Goal: Use online tool/utility

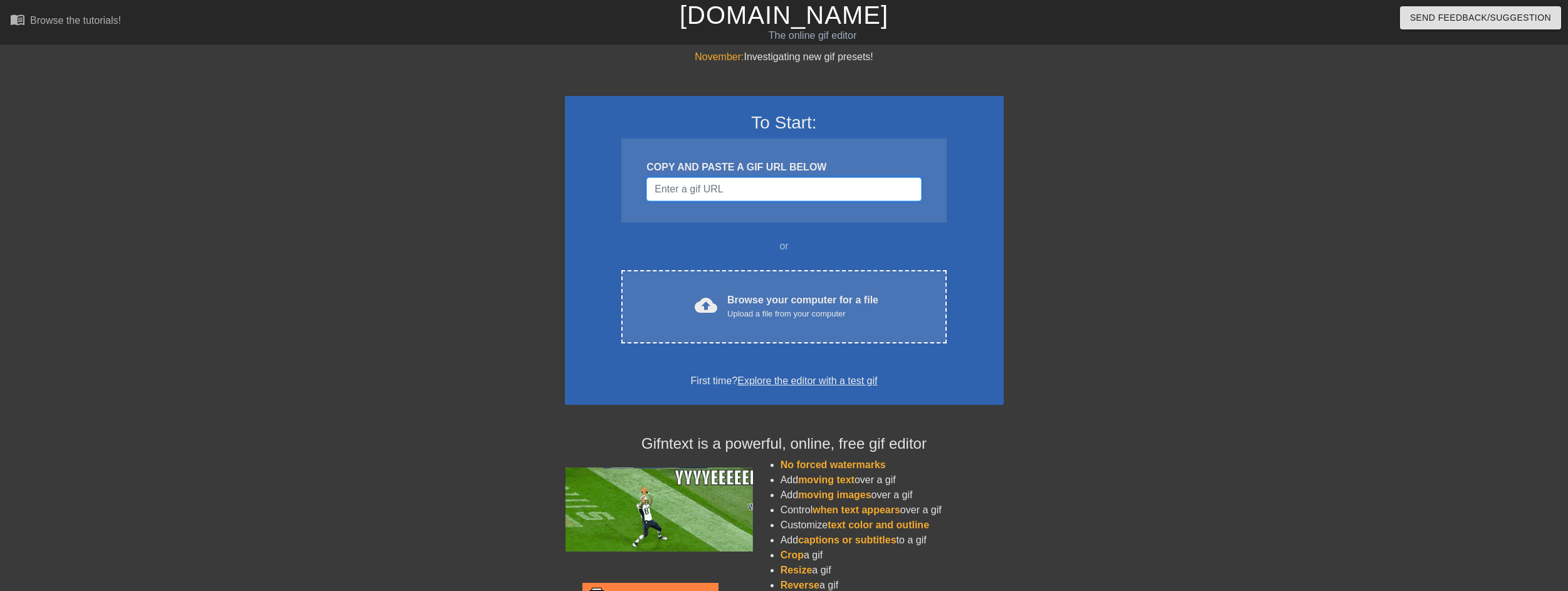
click at [737, 189] on input "Username" at bounding box center [784, 189] width 275 height 24
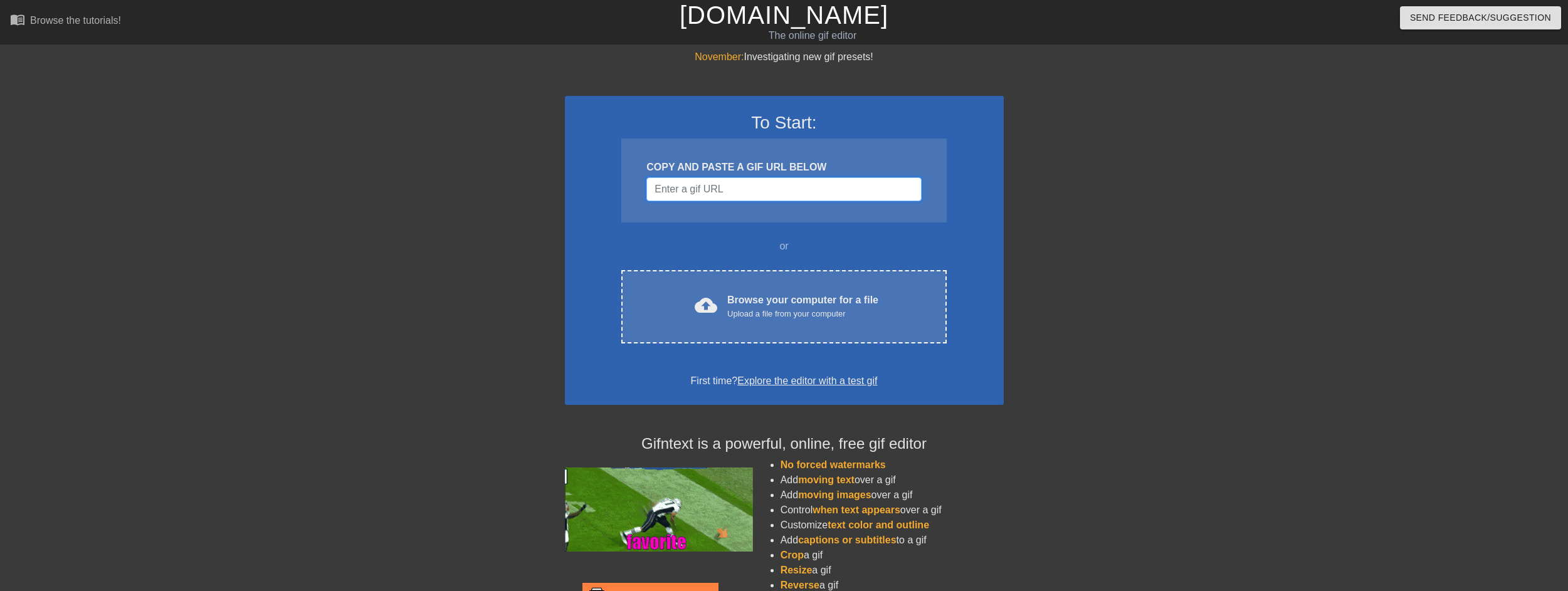
paste input "https://tenor.com/view/r34-jdm-drift-jdm-car-skyline-gif-11568162605471246700"
type input "https://tenor.com/view/r34-jdm-drift-jdm-car-skyline-gif-11568162605471246700"
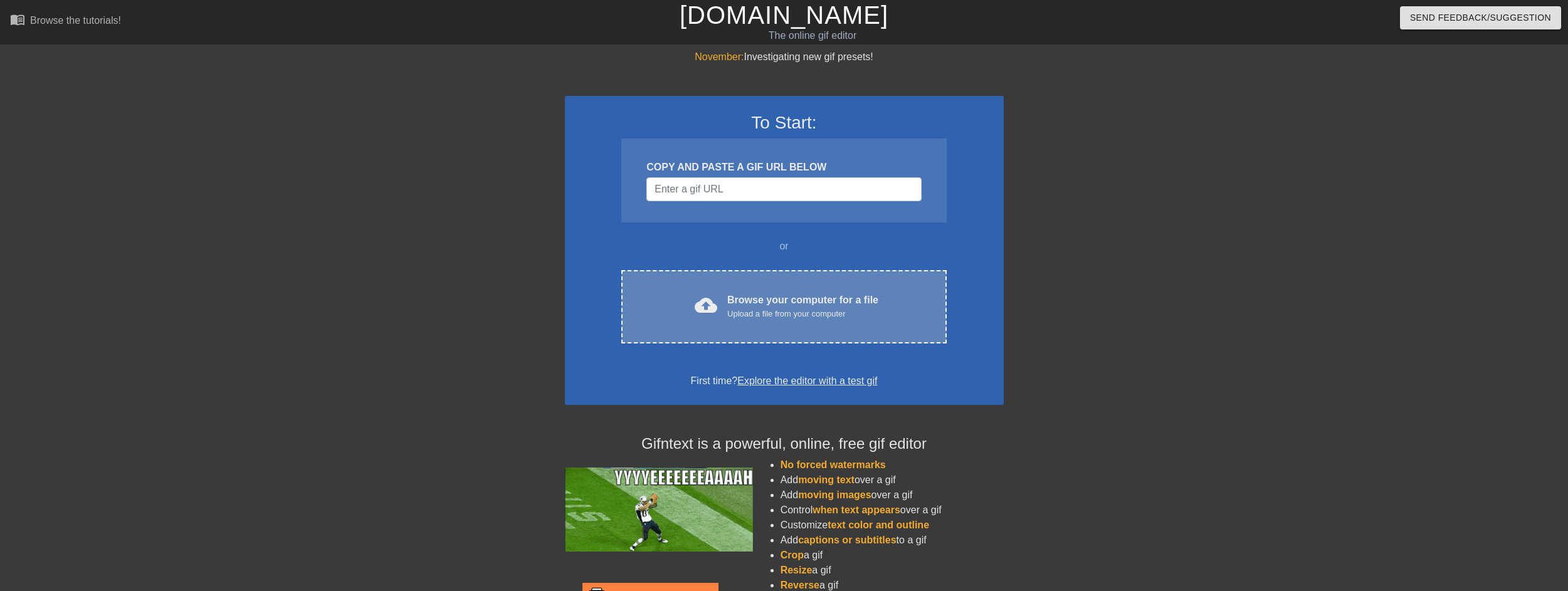
click at [797, 316] on div "Upload a file from your computer" at bounding box center [803, 314] width 151 height 13
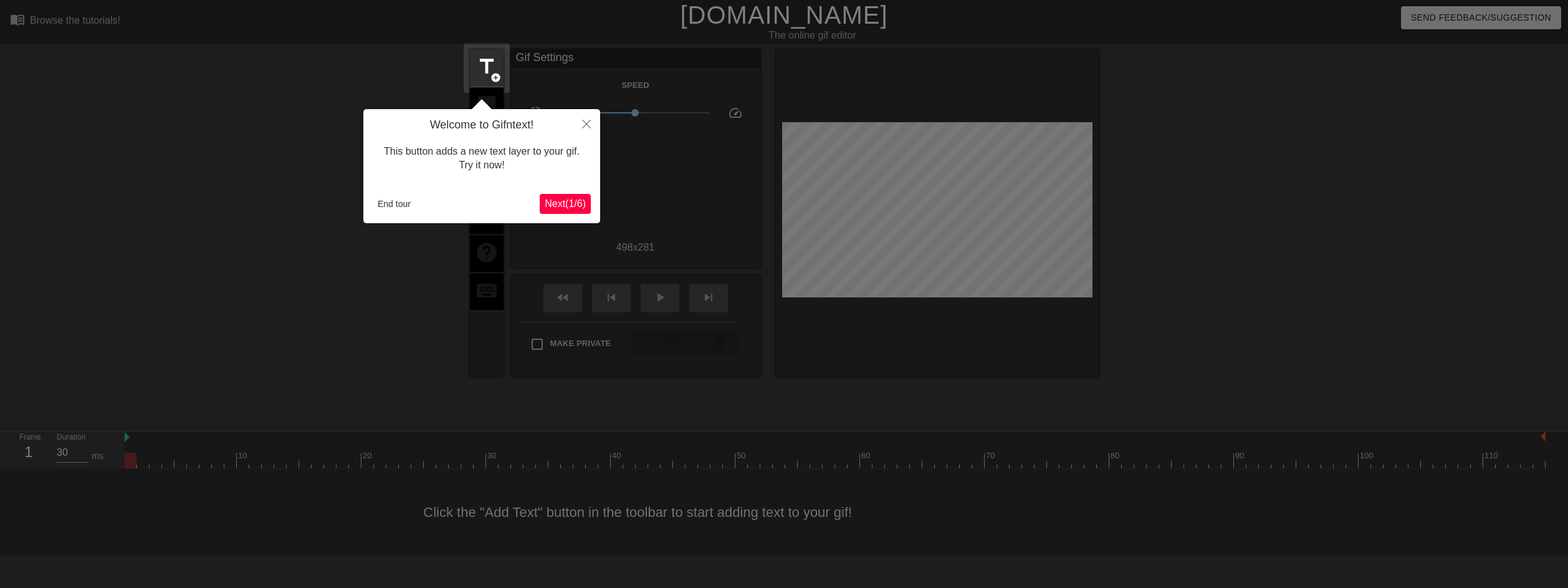
click at [559, 207] on span "Next ( 1 / 6 )" at bounding box center [565, 203] width 41 height 11
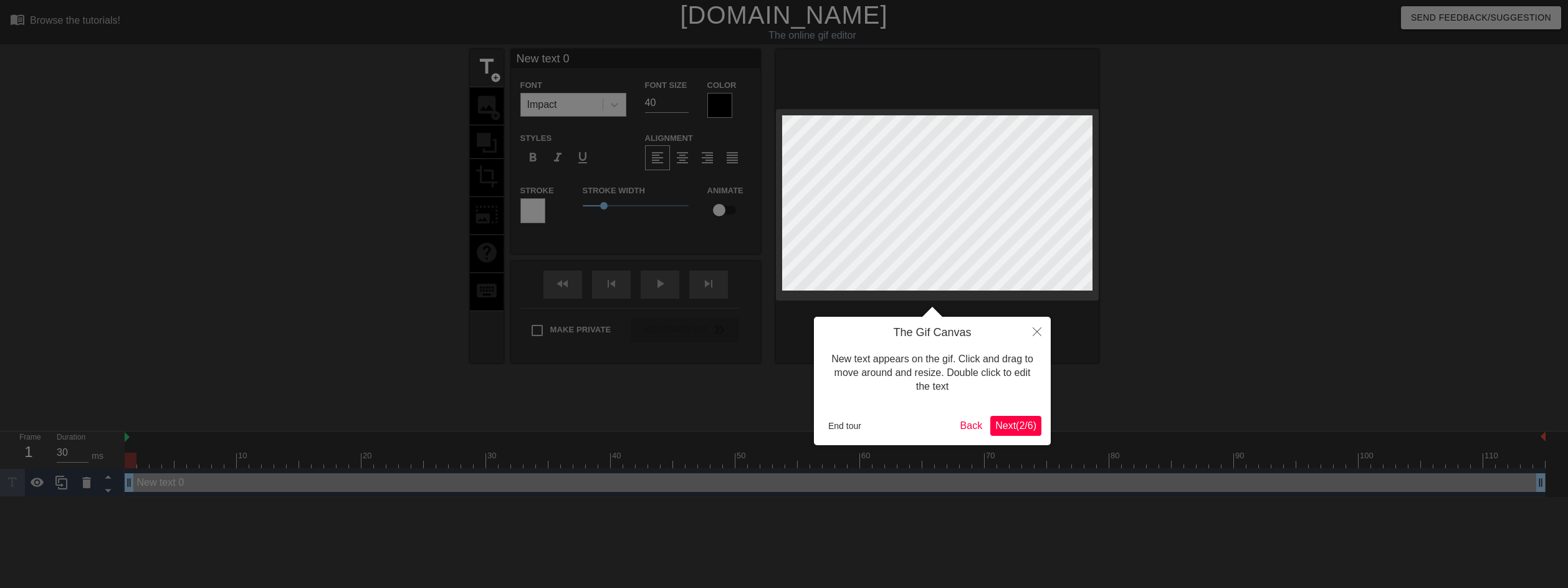
click at [1008, 428] on span "Next ( 2 / 6 )" at bounding box center [1016, 425] width 41 height 11
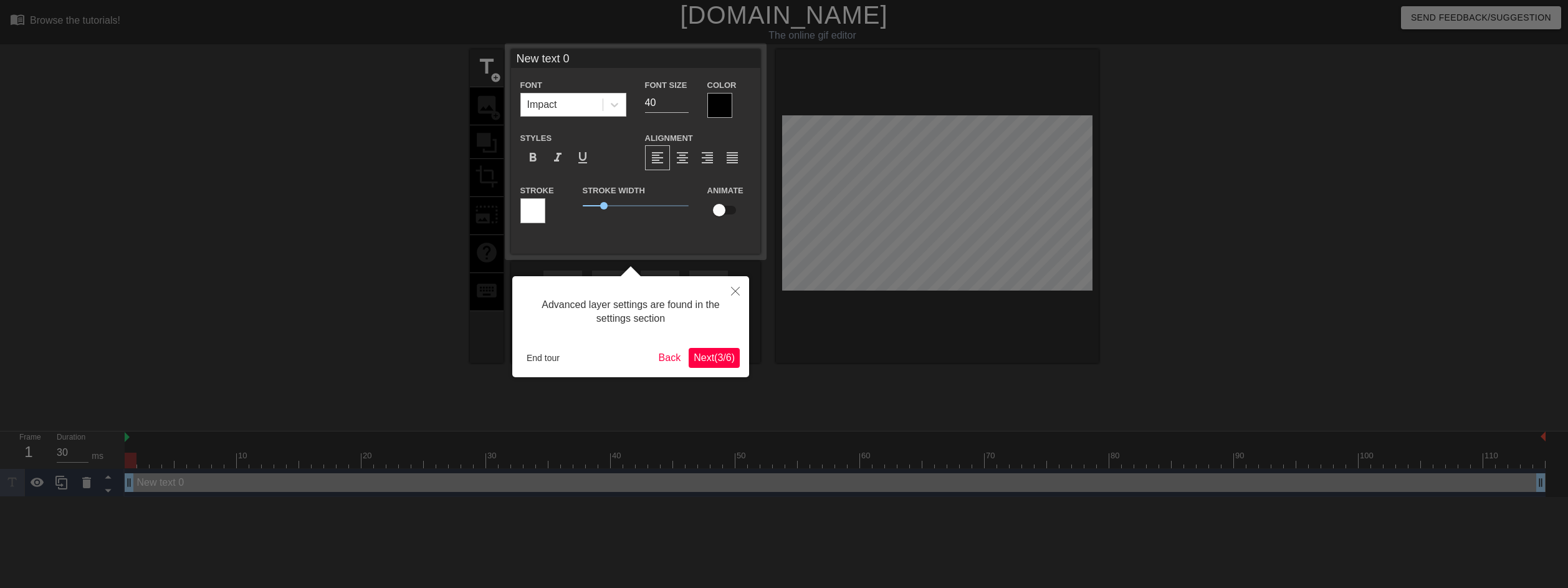
click at [707, 361] on span "Next ( 3 / 6 )" at bounding box center [714, 357] width 41 height 11
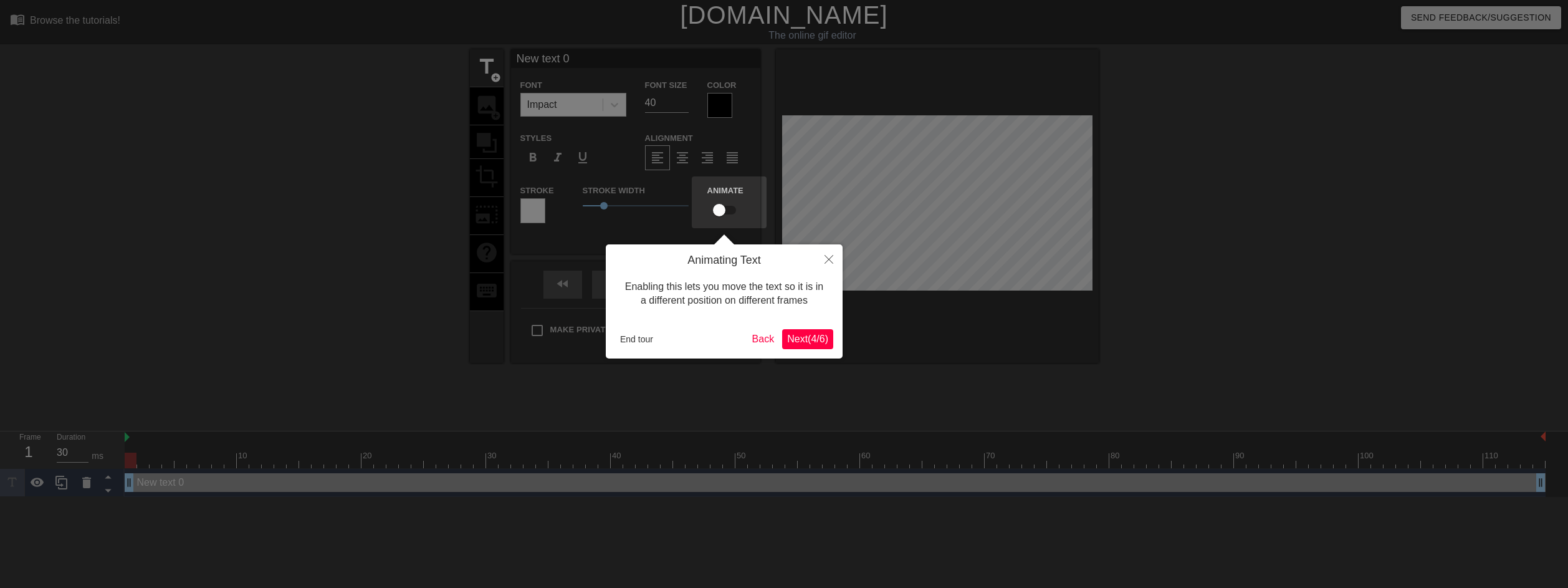
click at [811, 341] on span "Next ( 4 / 6 )" at bounding box center [807, 339] width 41 height 11
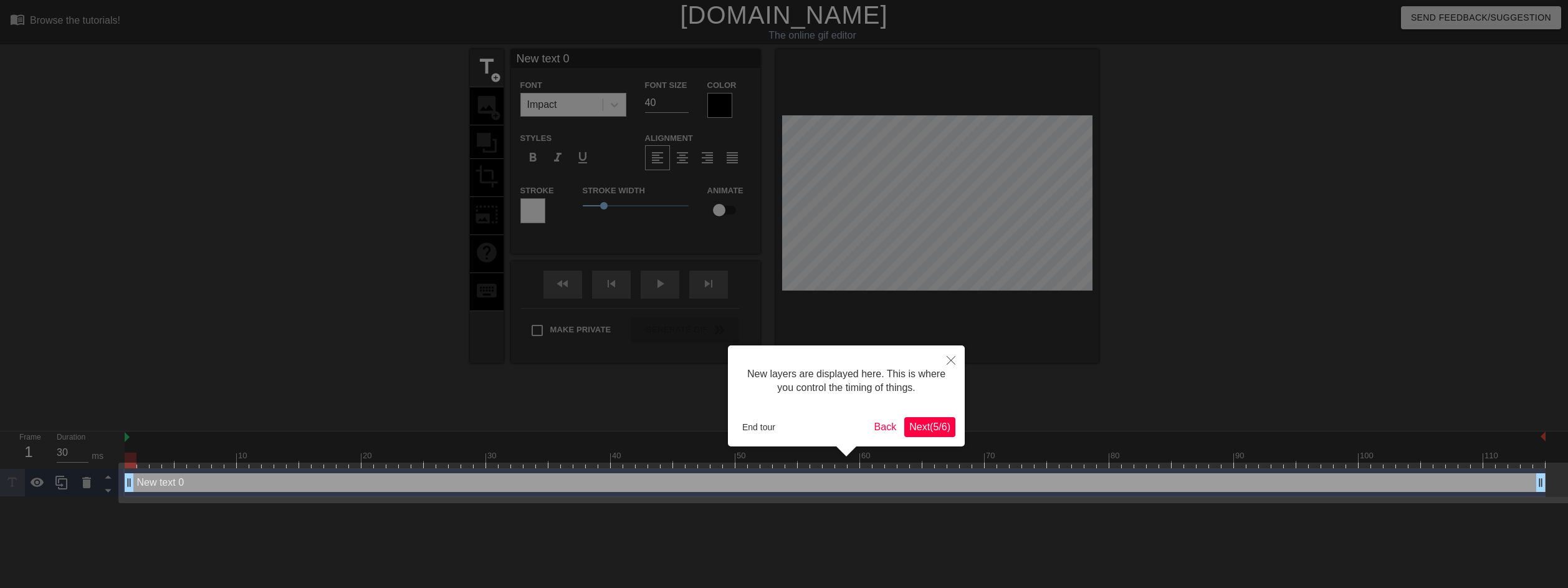
click at [927, 430] on span "Next ( 5 / 6 )" at bounding box center [929, 426] width 41 height 11
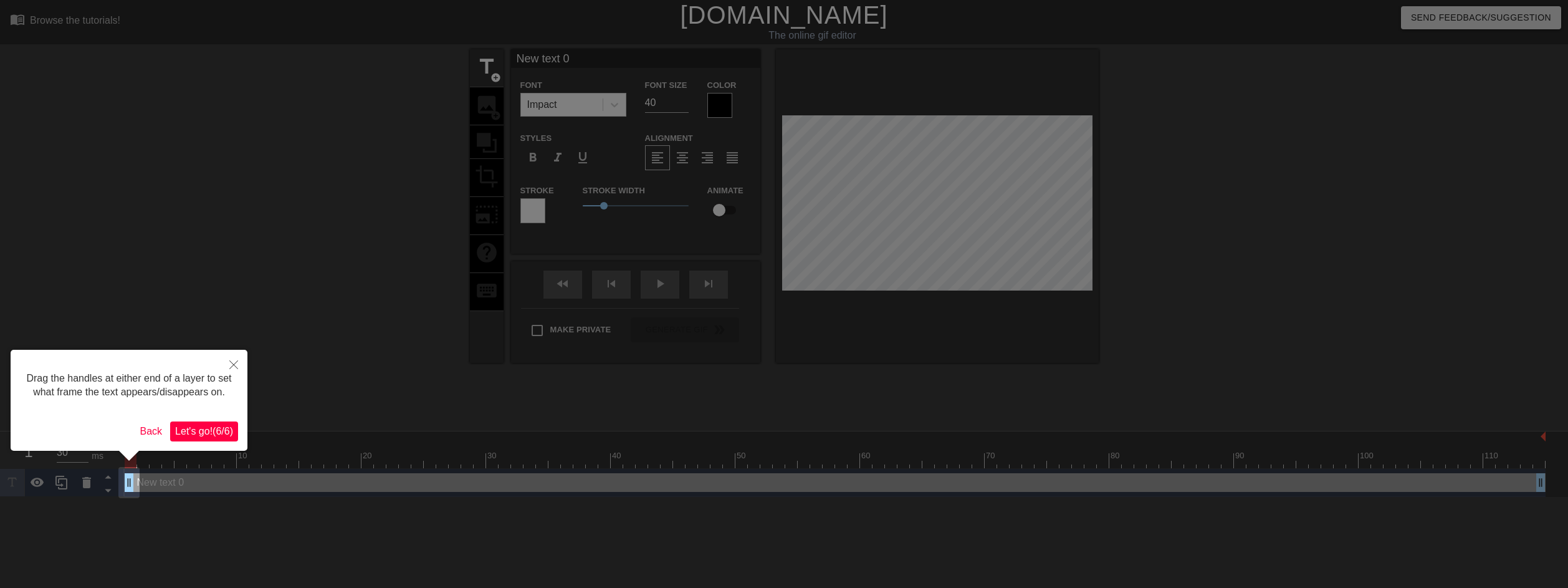
click at [216, 422] on button "Let's go! ( 6 / 6 )" at bounding box center [204, 431] width 68 height 20
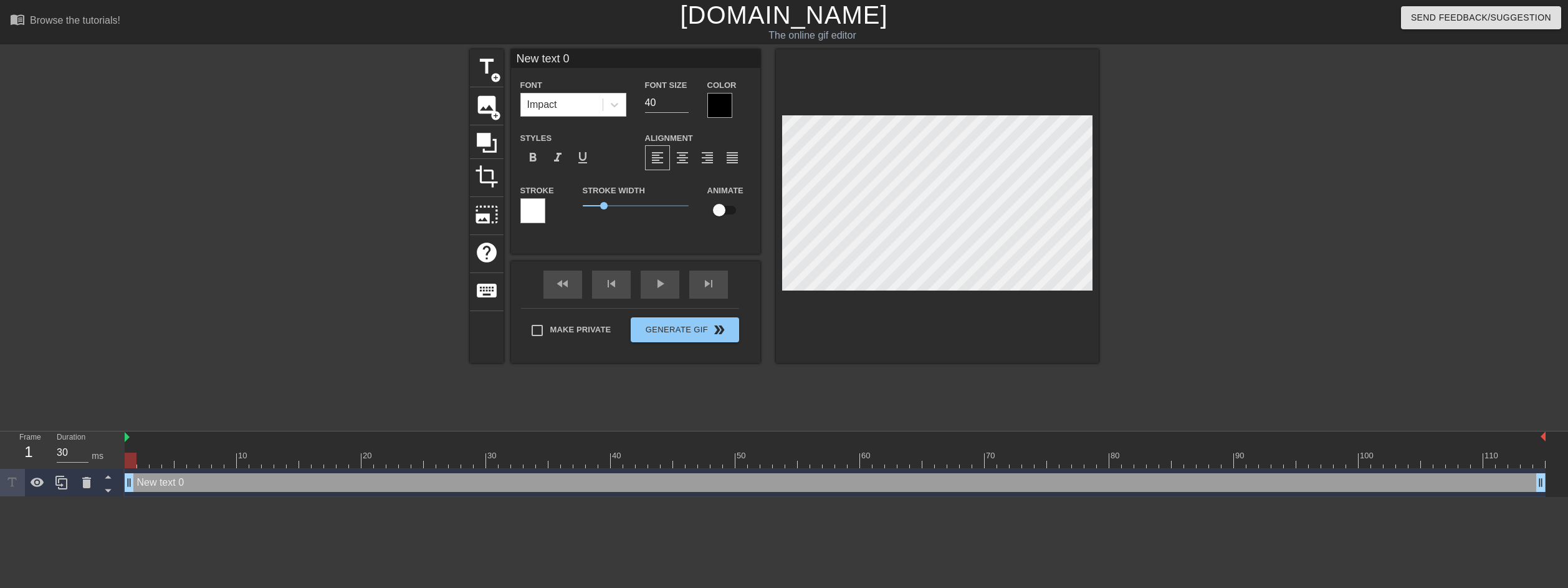
drag, startPoint x: 577, startPoint y: 63, endPoint x: 509, endPoint y: 66, distance: 68.1
click at [509, 66] on div "title add_circle image add_circle crop photo_size_select_large help keyboard Ne…" at bounding box center [784, 206] width 629 height 313
type input "HELLO CHAT"
click at [716, 107] on div at bounding box center [719, 105] width 25 height 25
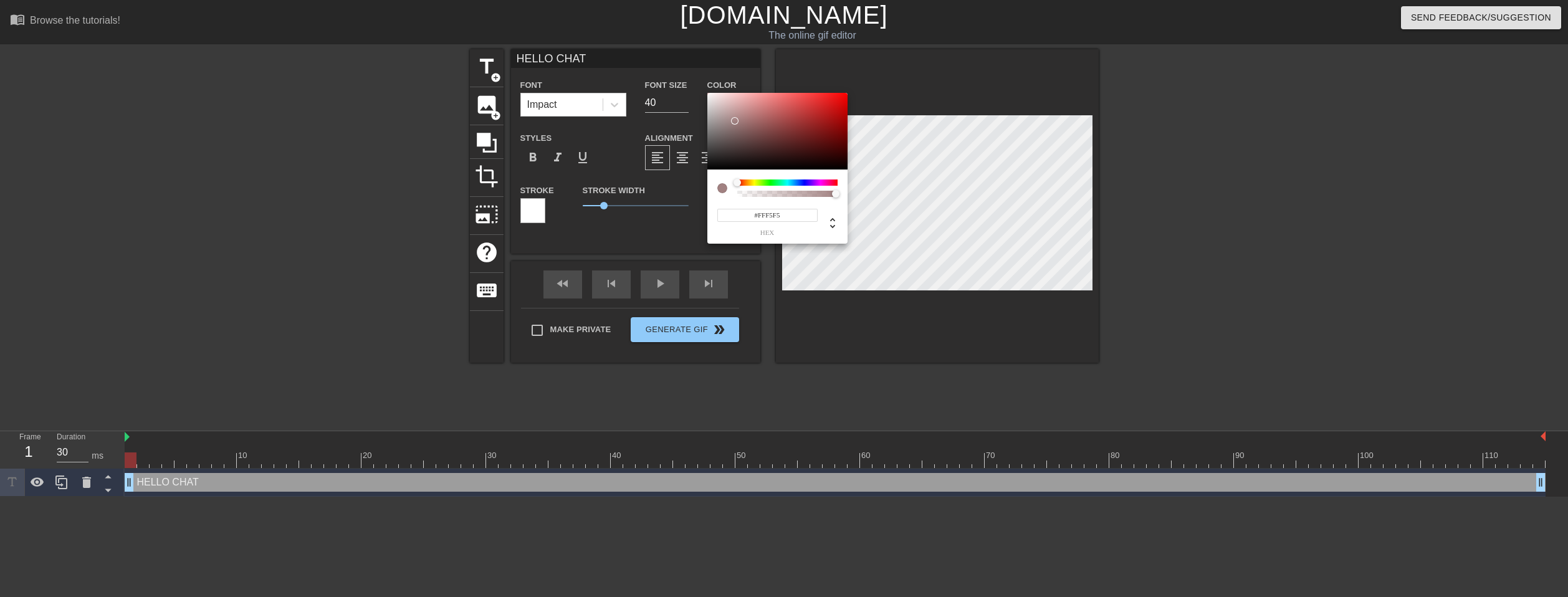
type input "#FFFFFF"
drag, startPoint x: 736, startPoint y: 121, endPoint x: 687, endPoint y: 67, distance: 72.9
click at [687, 67] on div "#FFFFFF hex" at bounding box center [784, 298] width 1568 height 597
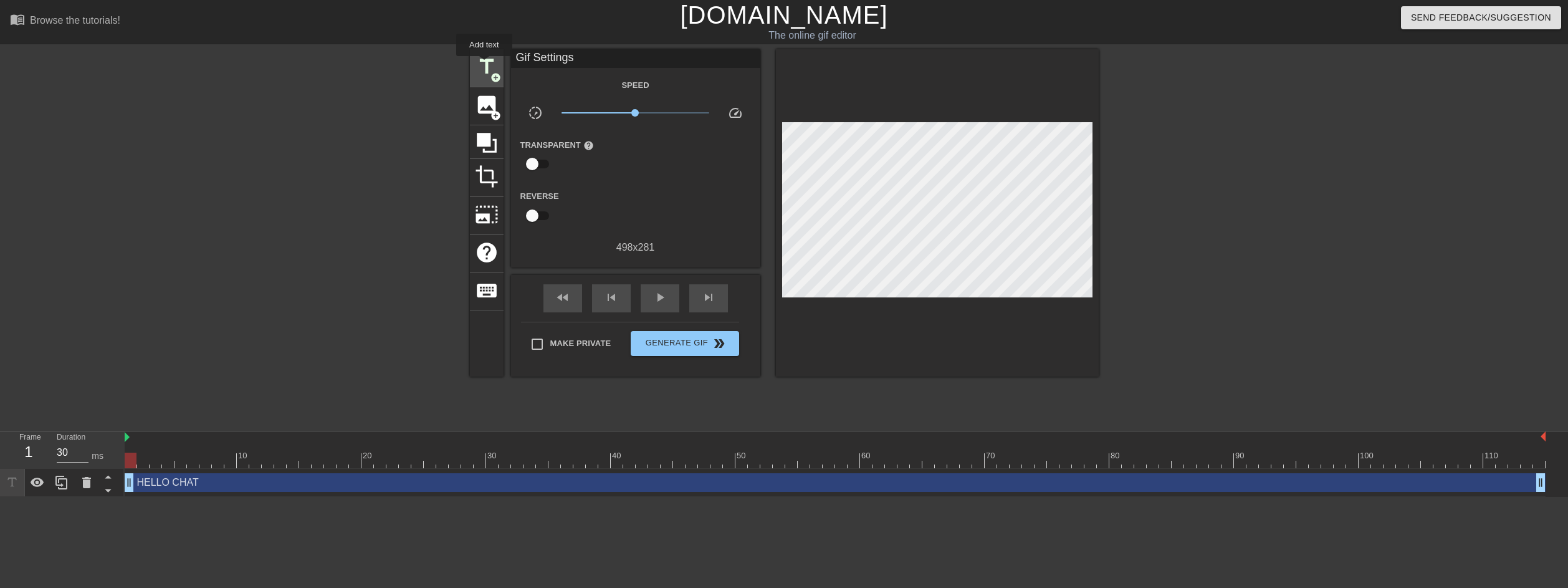
click at [487, 63] on span "title" at bounding box center [487, 67] width 24 height 24
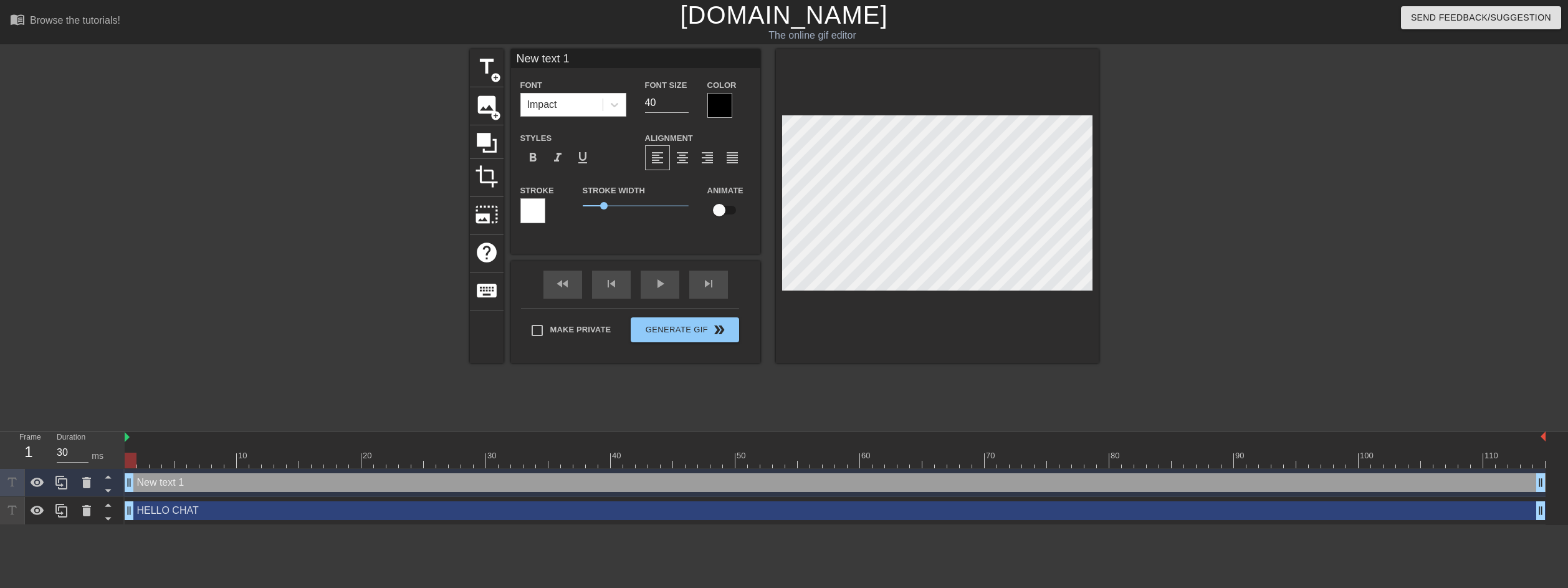
click at [530, 202] on div at bounding box center [533, 210] width 25 height 25
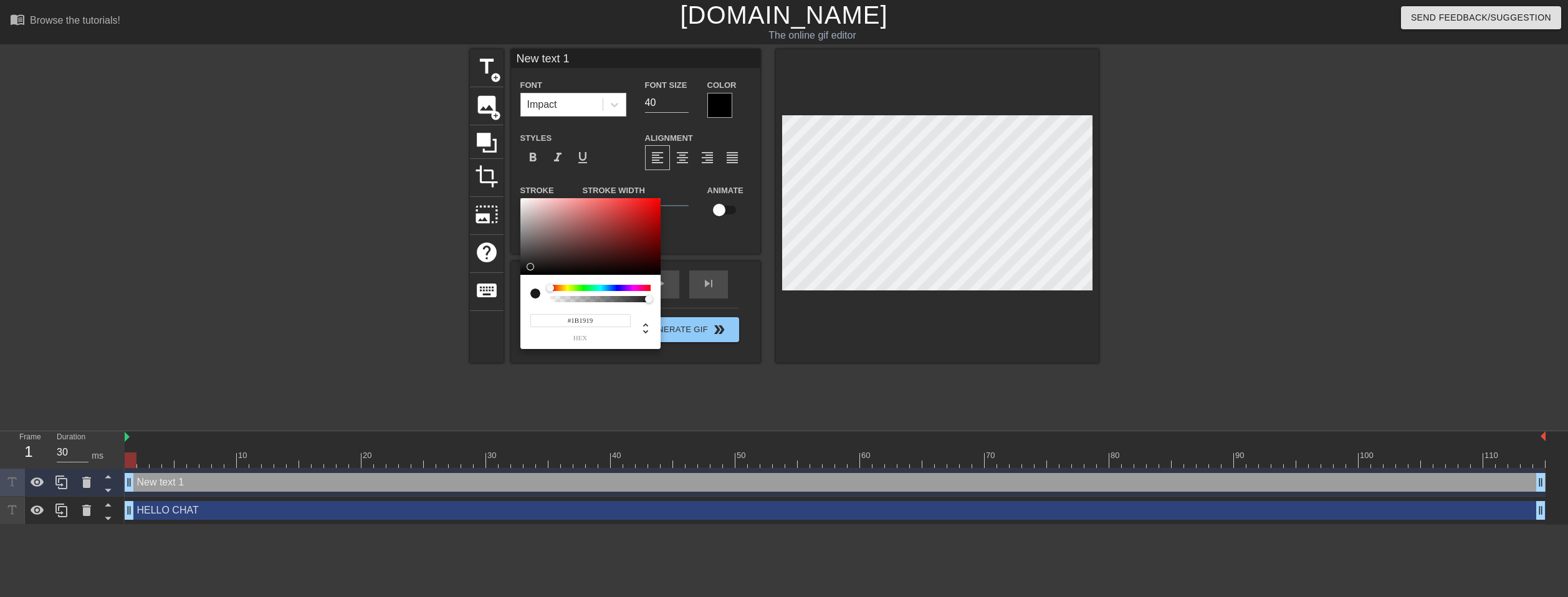
type input "#000000"
drag, startPoint x: 567, startPoint y: 229, endPoint x: 503, endPoint y: 310, distance: 103.2
click at [503, 310] on div "#000000 hex" at bounding box center [784, 298] width 1568 height 597
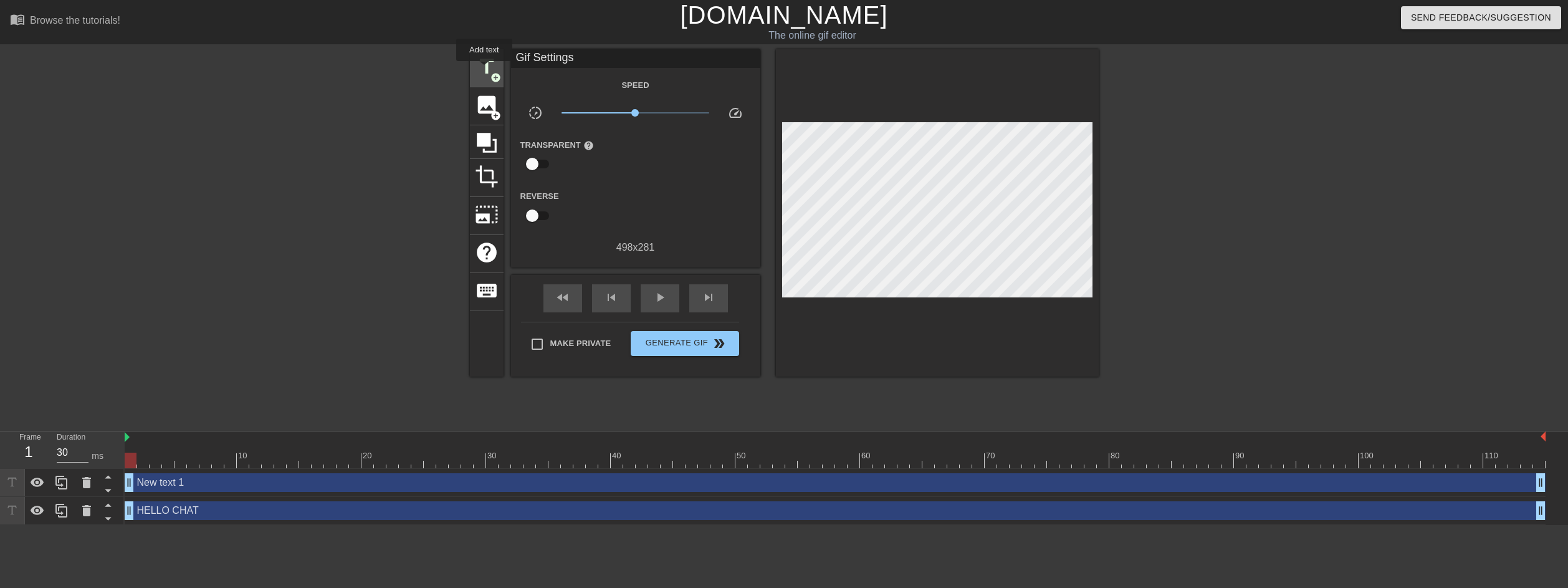
click at [484, 70] on span "title" at bounding box center [487, 67] width 24 height 24
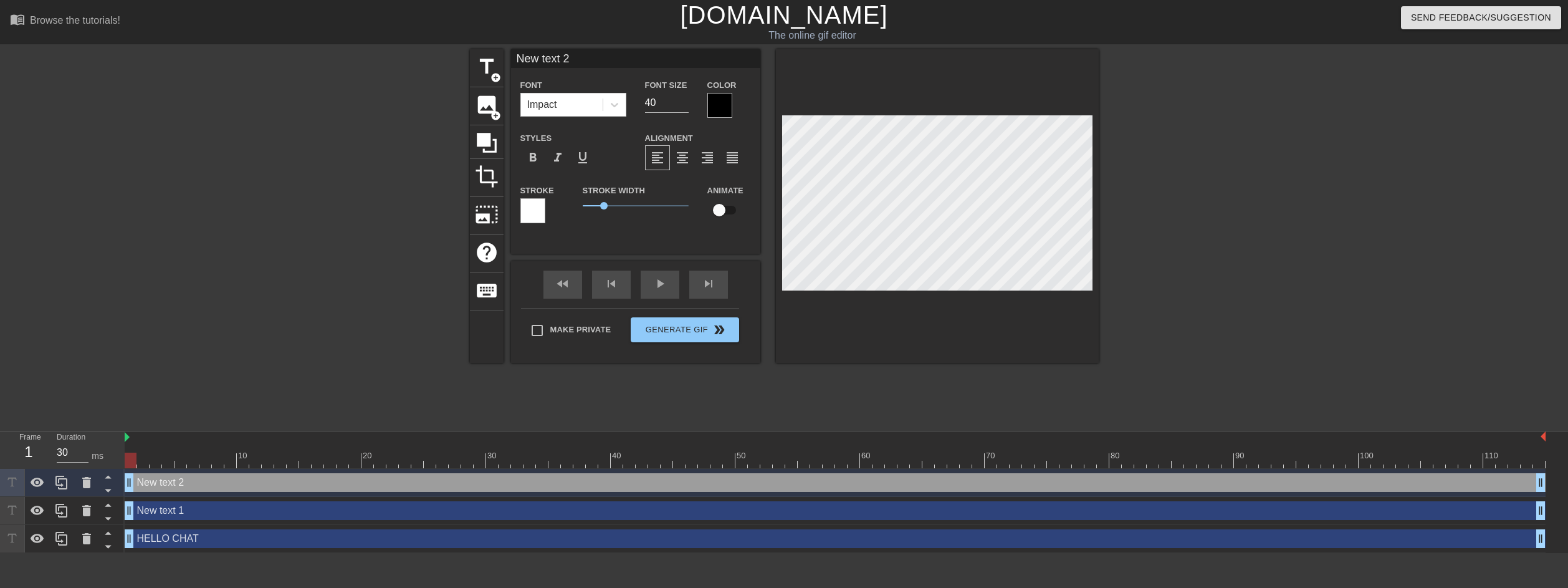
click at [218, 509] on div "New text 1 drag_handle drag_handle" at bounding box center [835, 510] width 1421 height 19
type input "New text 1"
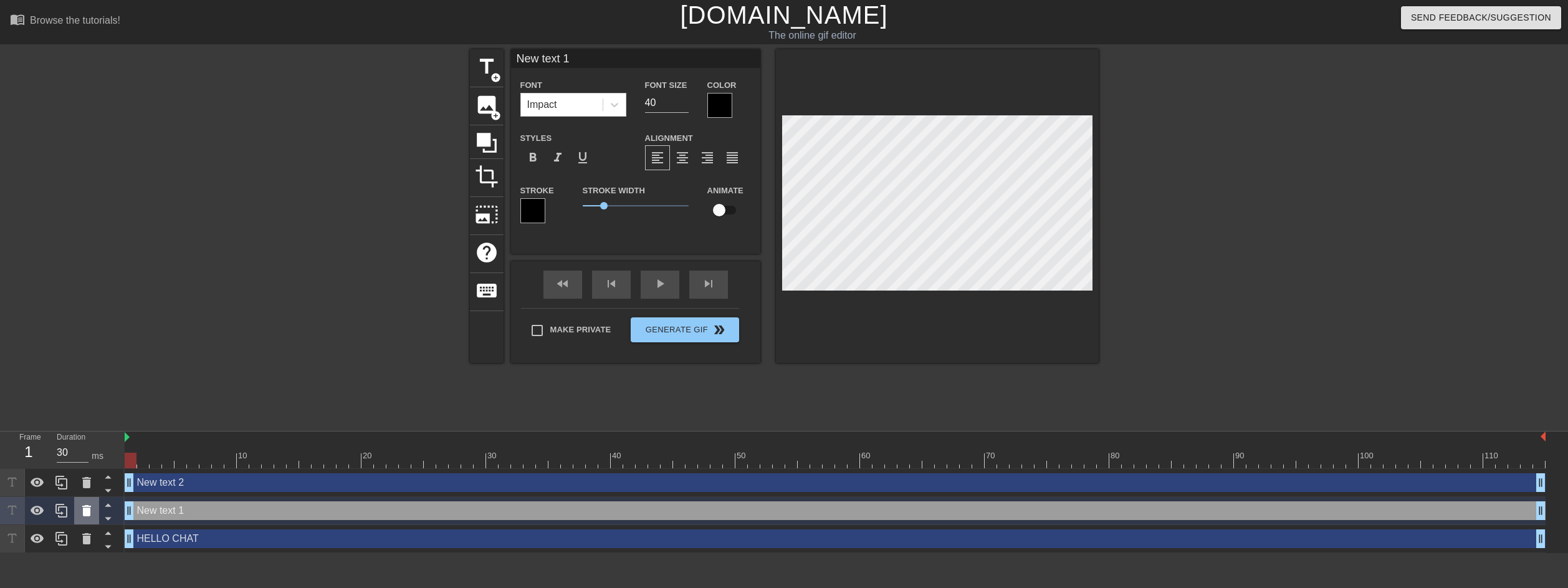
click at [76, 518] on div at bounding box center [86, 510] width 25 height 27
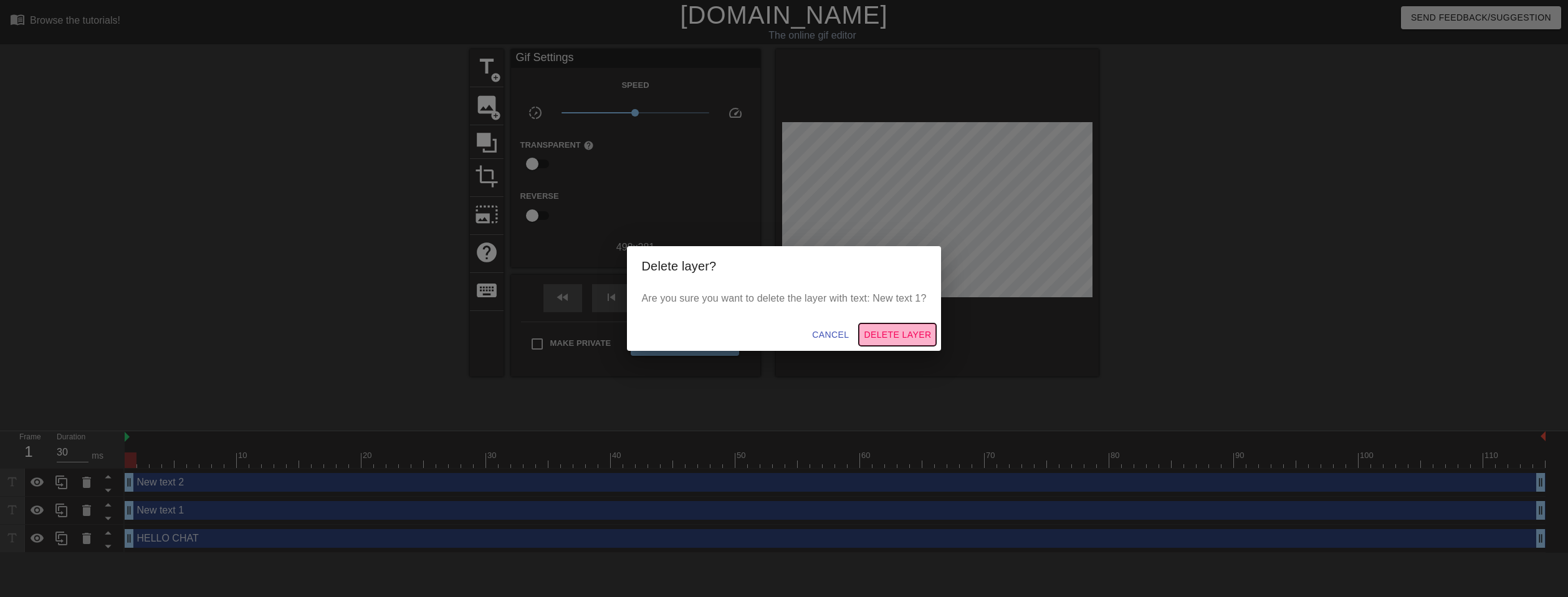
drag, startPoint x: 887, startPoint y: 339, endPoint x: 806, endPoint y: 349, distance: 81.6
click at [887, 340] on span "Delete Layer" at bounding box center [898, 335] width 67 height 15
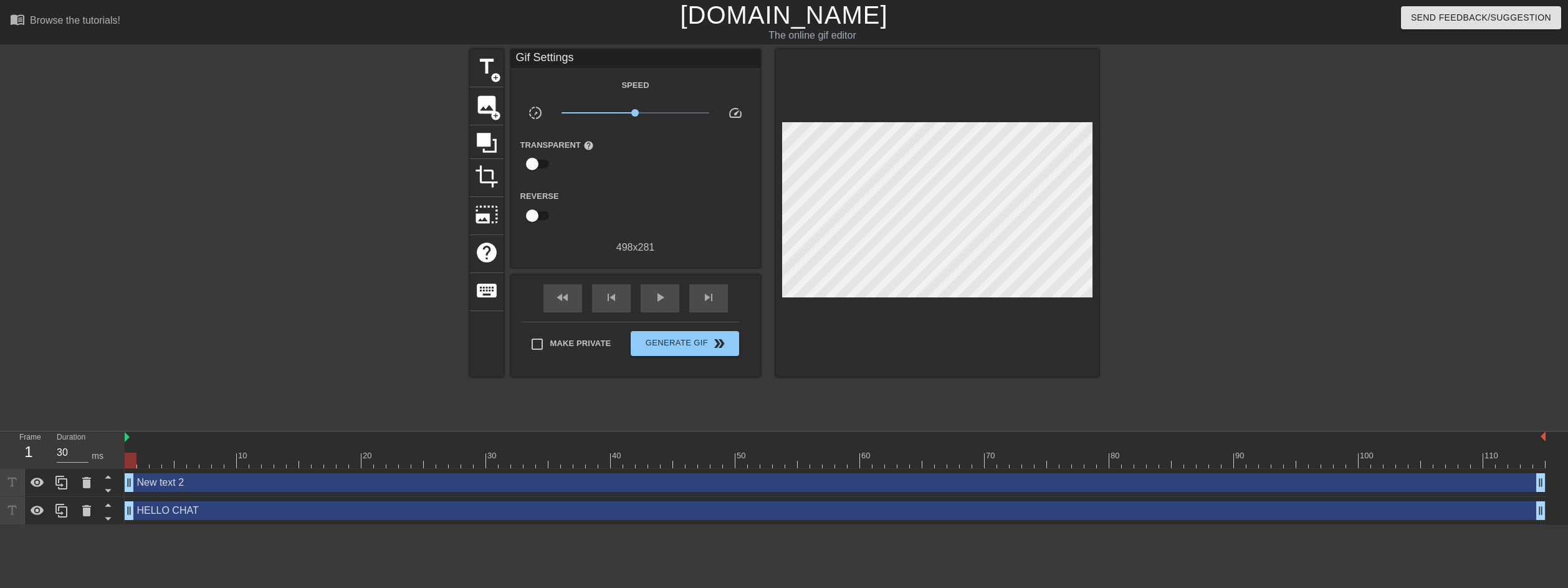
drag, startPoint x: 203, startPoint y: 476, endPoint x: 192, endPoint y: 478, distance: 11.2
click at [198, 476] on div "New text 2 drag_handle drag_handle" at bounding box center [835, 482] width 1421 height 19
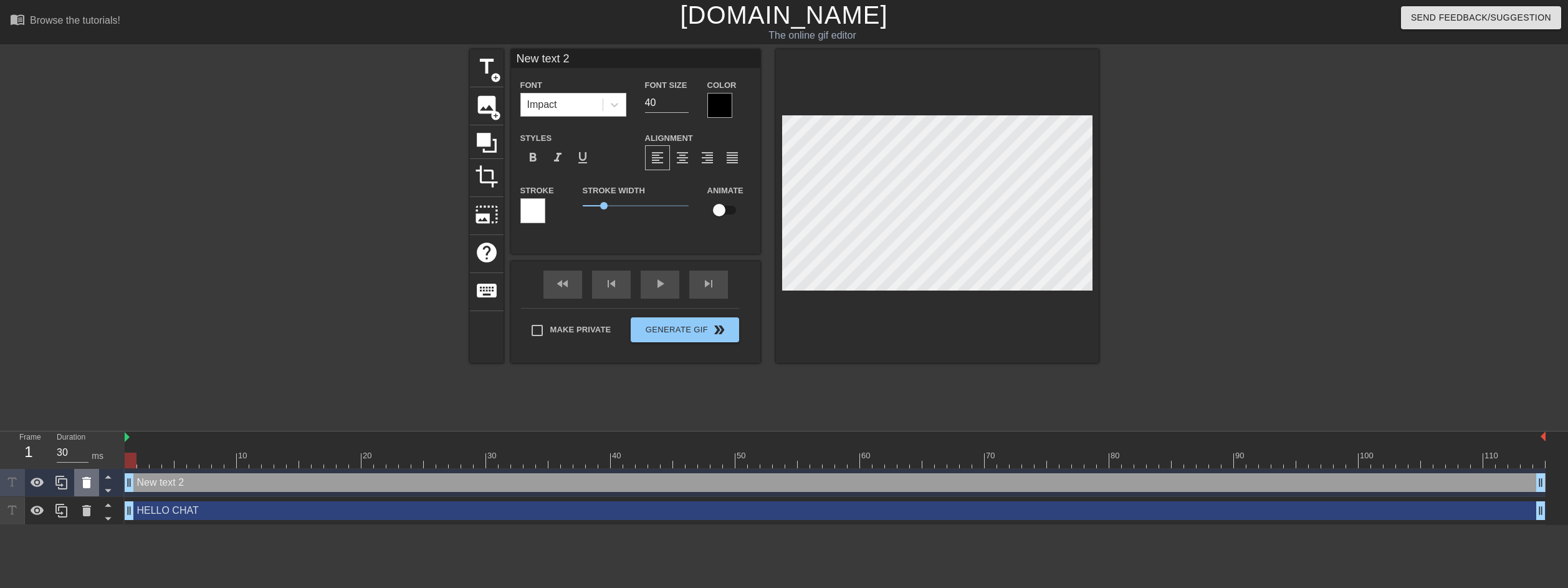
click at [91, 482] on icon at bounding box center [86, 482] width 15 height 15
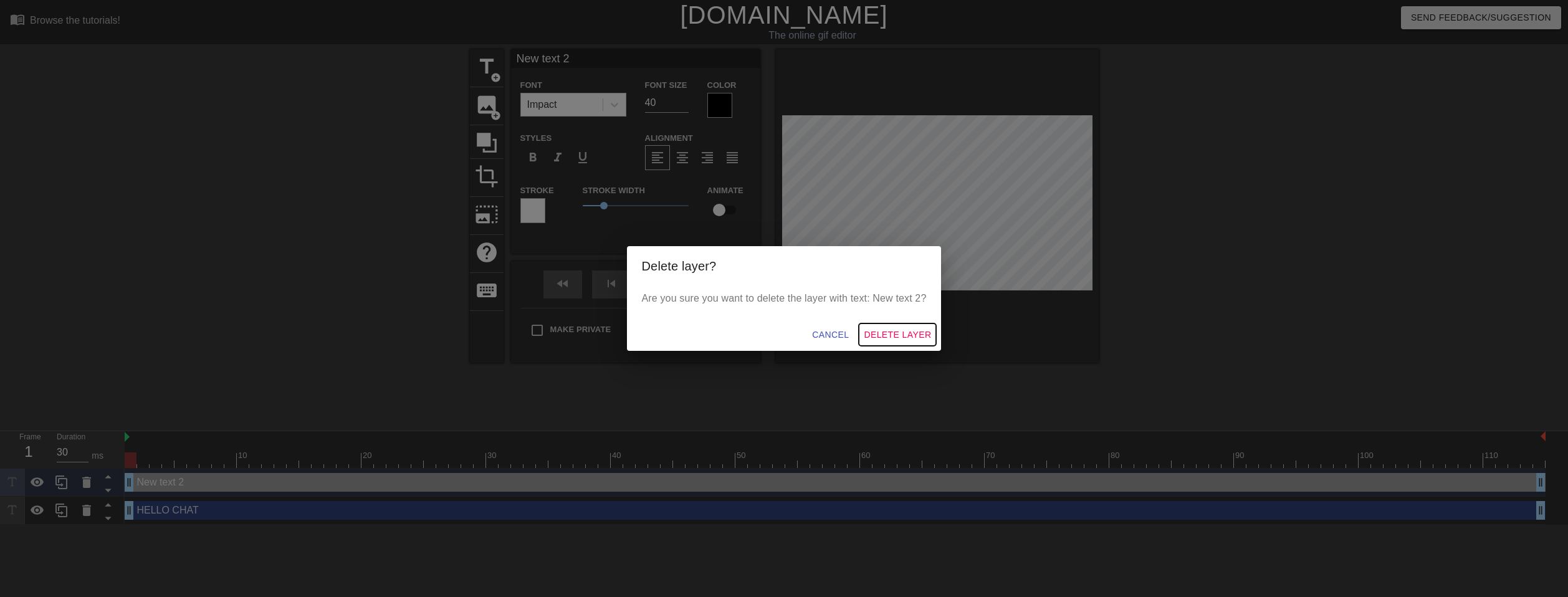
click at [875, 334] on span "Delete Layer" at bounding box center [898, 335] width 67 height 15
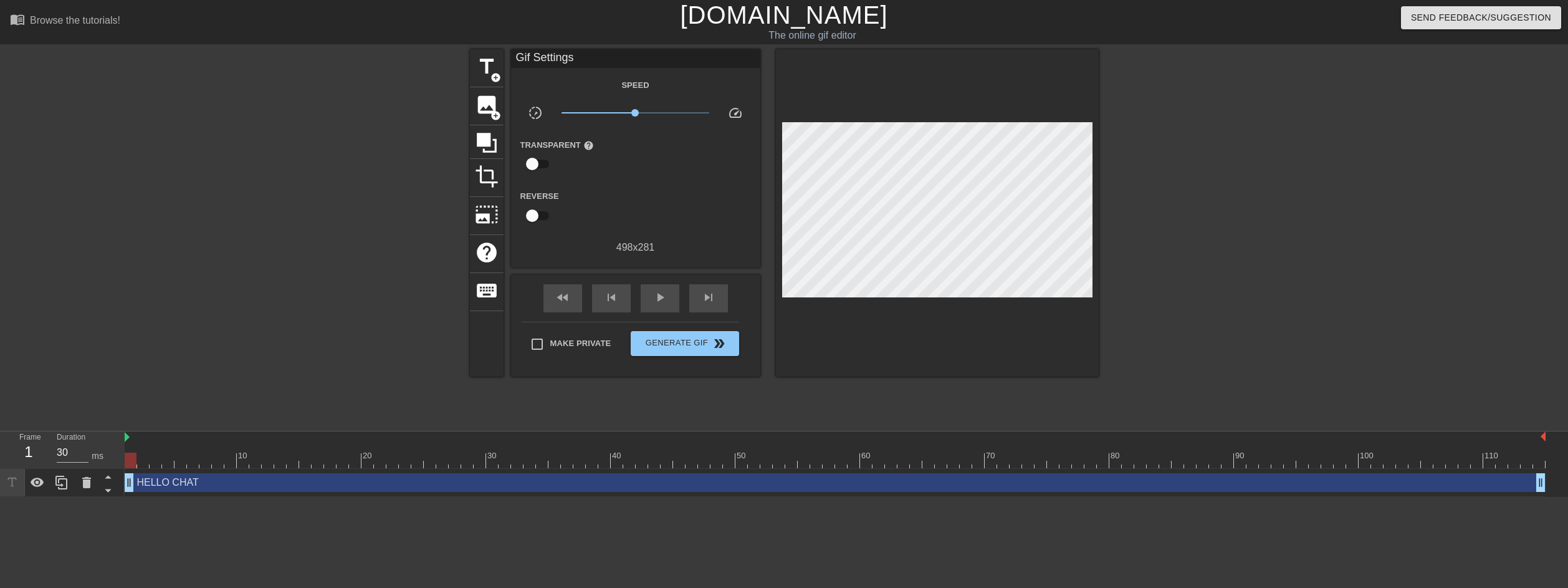
click at [226, 479] on div "HELLO CHAT drag_handle drag_handle" at bounding box center [835, 482] width 1421 height 19
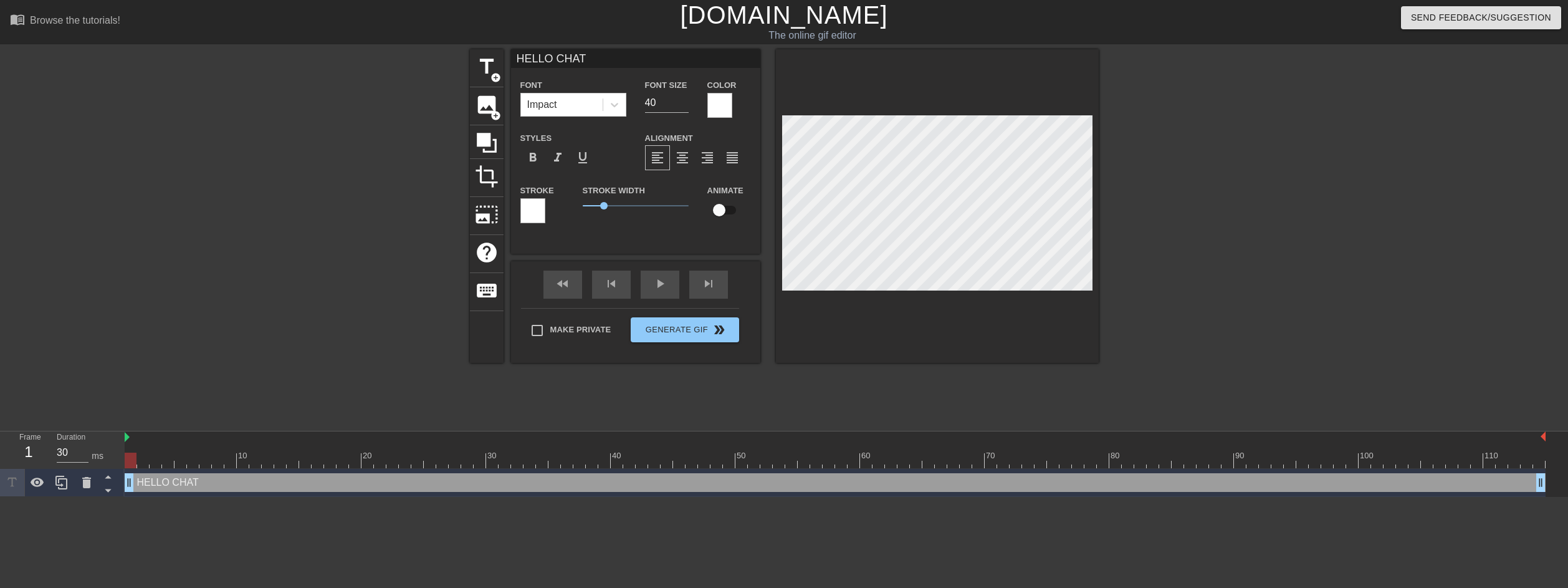
click at [523, 209] on div at bounding box center [533, 210] width 25 height 25
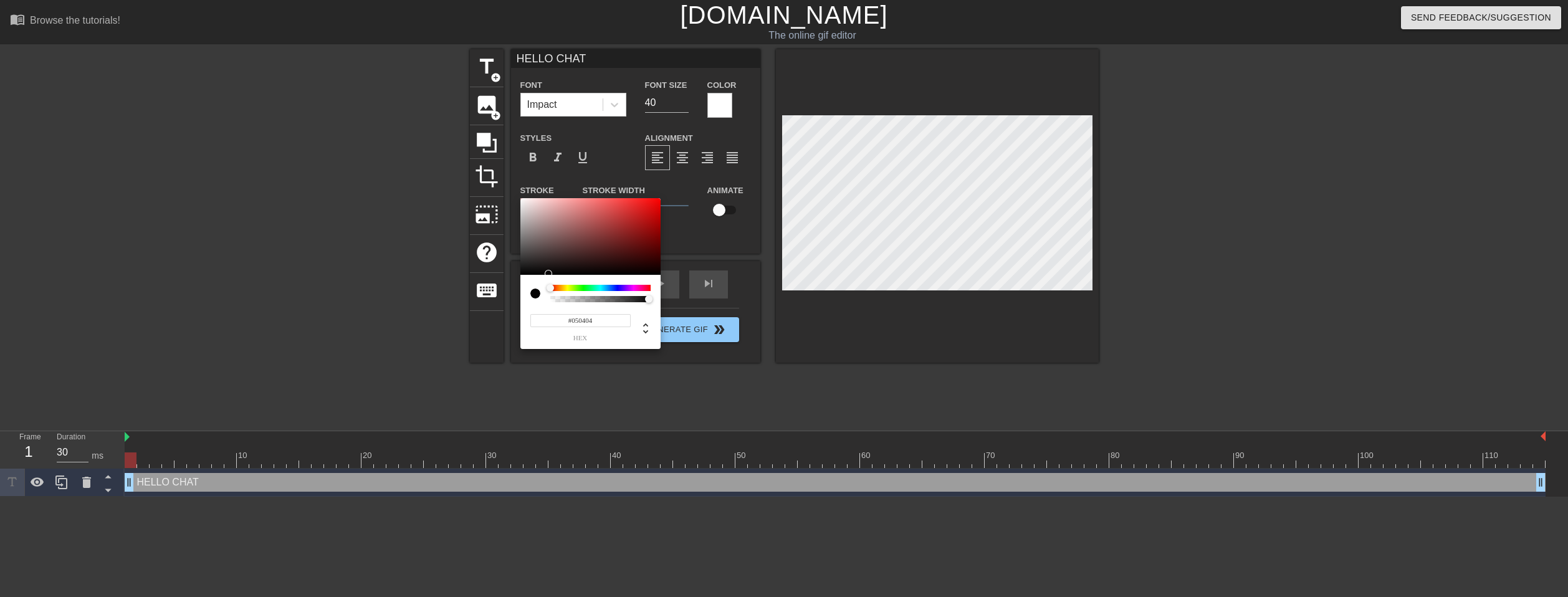
type input "#000000"
drag, startPoint x: 570, startPoint y: 240, endPoint x: 521, endPoint y: 279, distance: 62.6
click at [521, 279] on div "#000000 hex" at bounding box center [591, 274] width 141 height 152
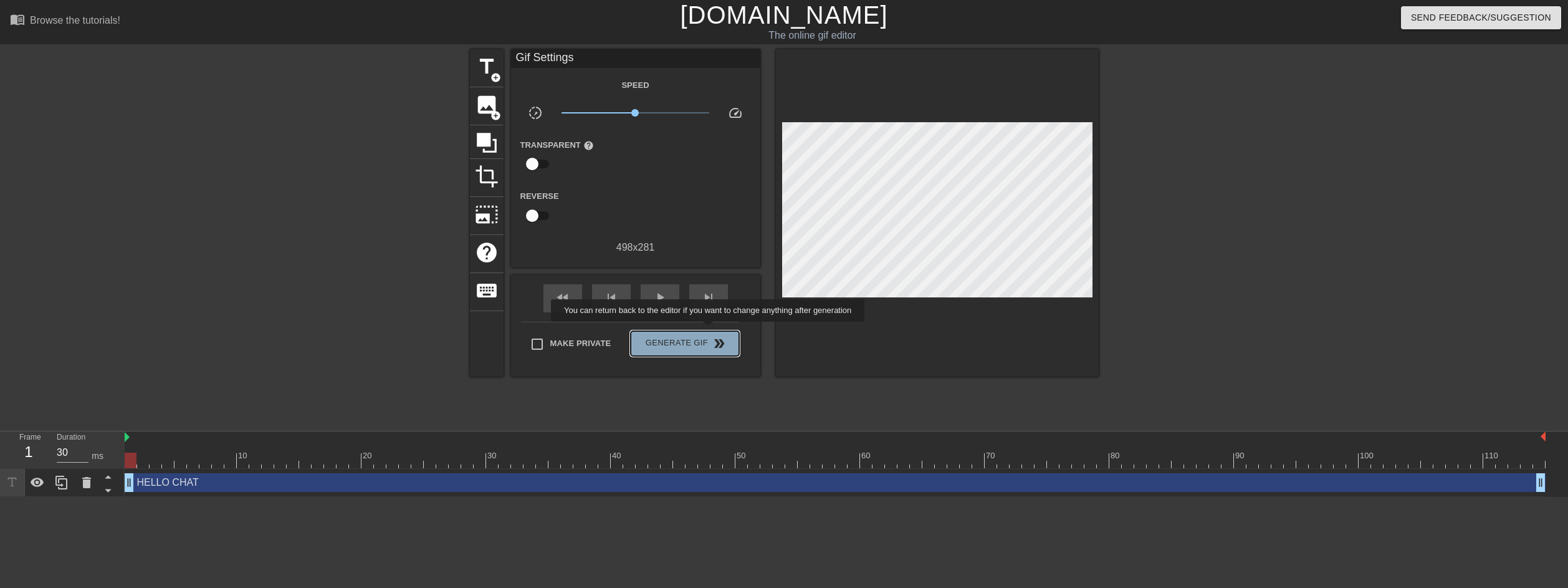
click at [710, 331] on button "Generate Gif double_arrow" at bounding box center [684, 343] width 107 height 25
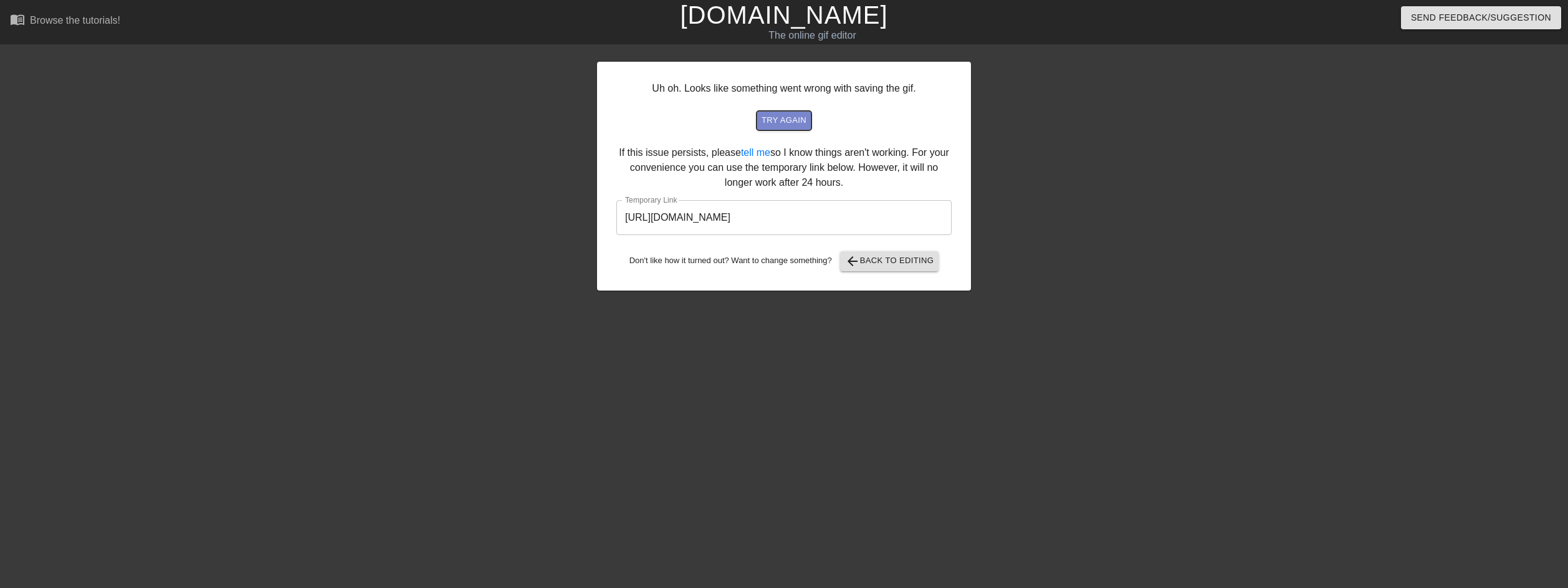
click at [789, 117] on span "try again" at bounding box center [784, 120] width 45 height 14
drag, startPoint x: 903, startPoint y: 219, endPoint x: 592, endPoint y: 264, distance: 314.2
click at [592, 264] on div "Uh oh. Looks like something went wrong with saving the gif. try again If this i…" at bounding box center [784, 236] width 1568 height 374
